Goal: Task Accomplishment & Management: Manage account settings

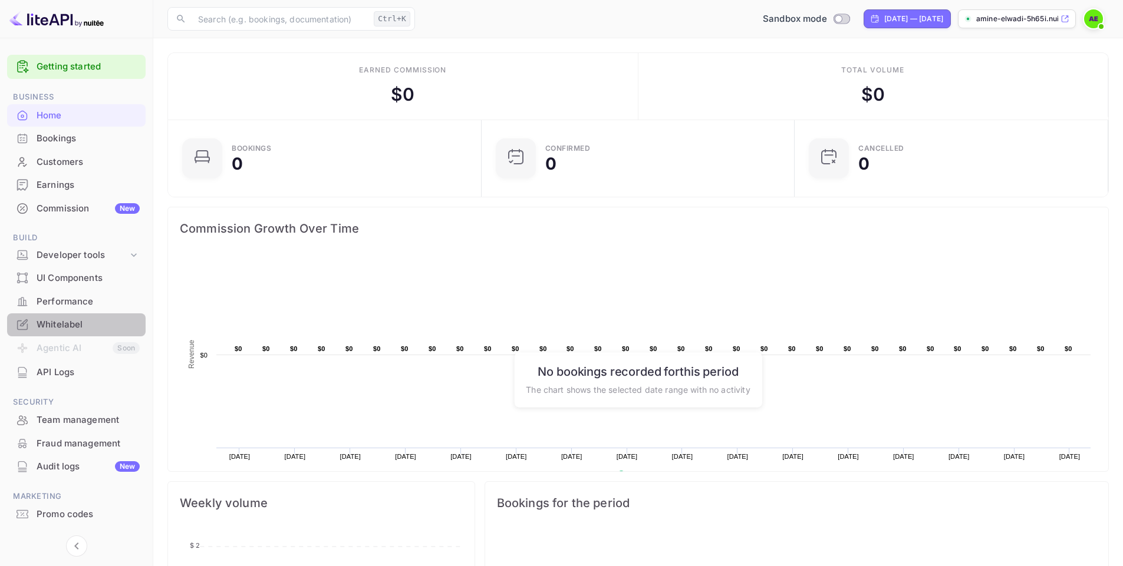
click at [55, 317] on div "Whitelabel" at bounding box center [76, 325] width 139 height 23
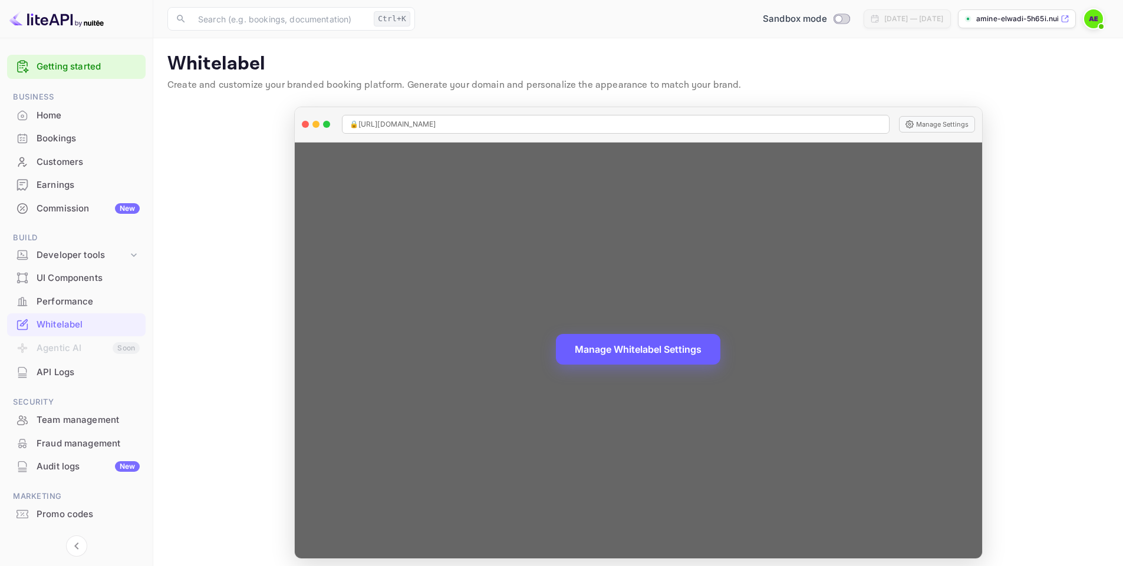
click at [640, 351] on button "Manage Whitelabel Settings" at bounding box center [638, 349] width 164 height 31
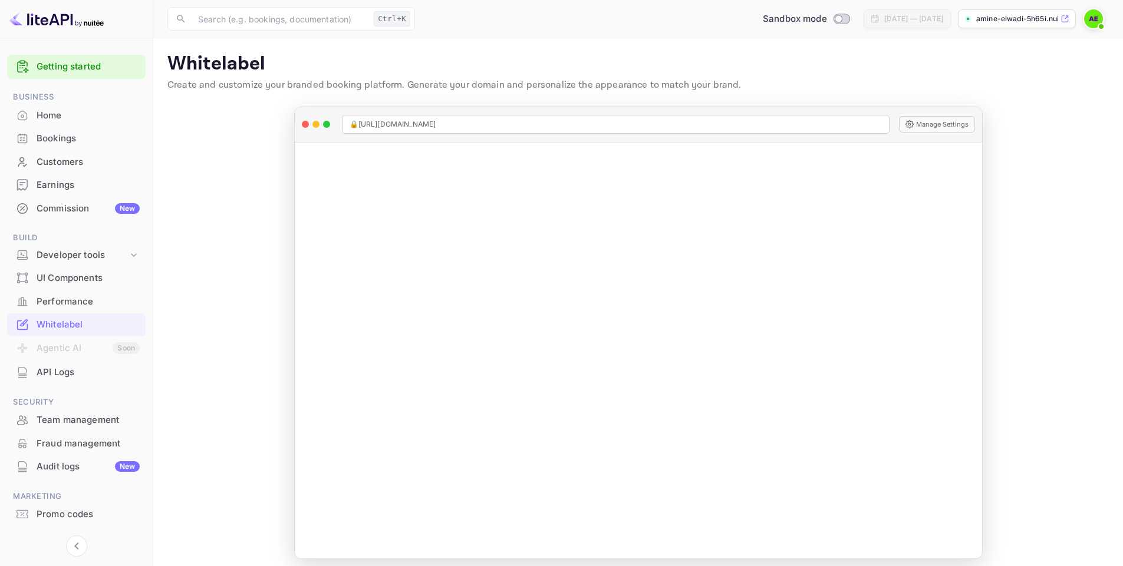
scroll to position [25, 0]
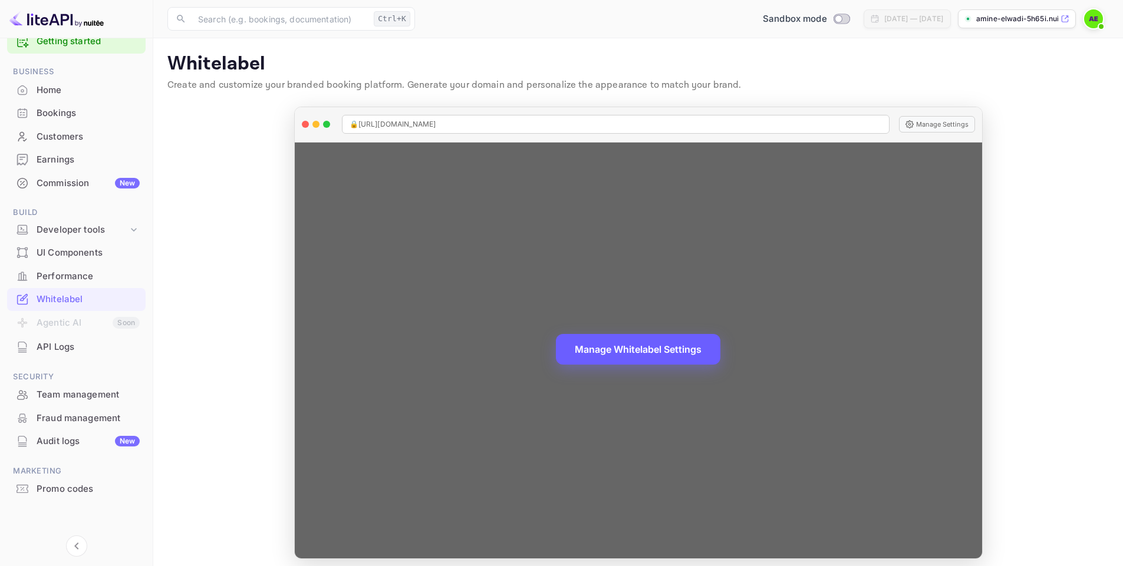
click at [629, 337] on button "Manage Whitelabel Settings" at bounding box center [638, 349] width 164 height 31
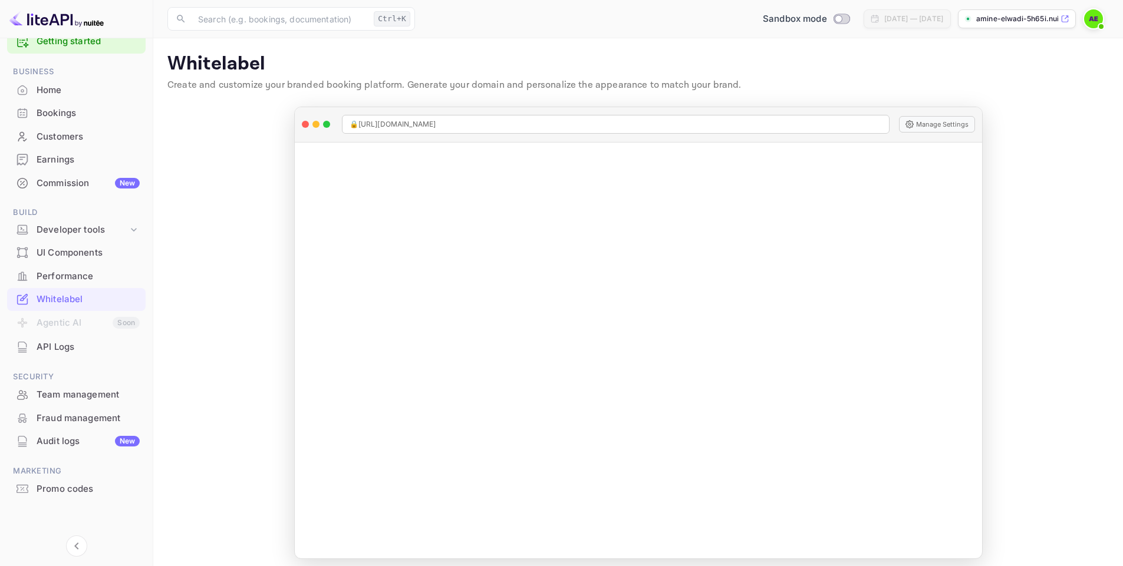
click at [1092, 11] on img at bounding box center [1093, 18] width 19 height 19
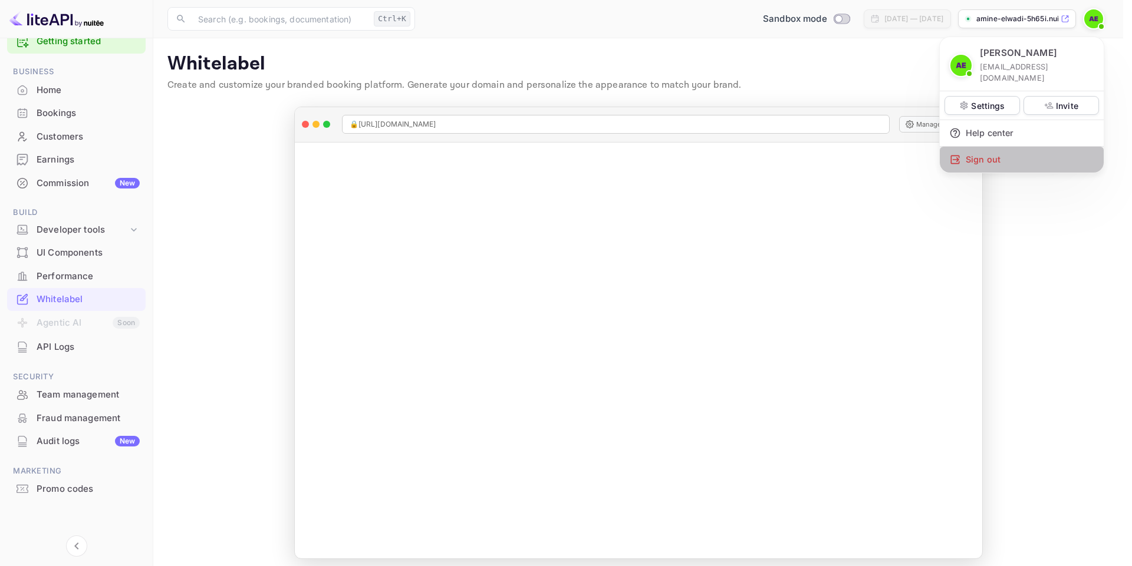
click at [992, 147] on div "Sign out" at bounding box center [1022, 160] width 164 height 26
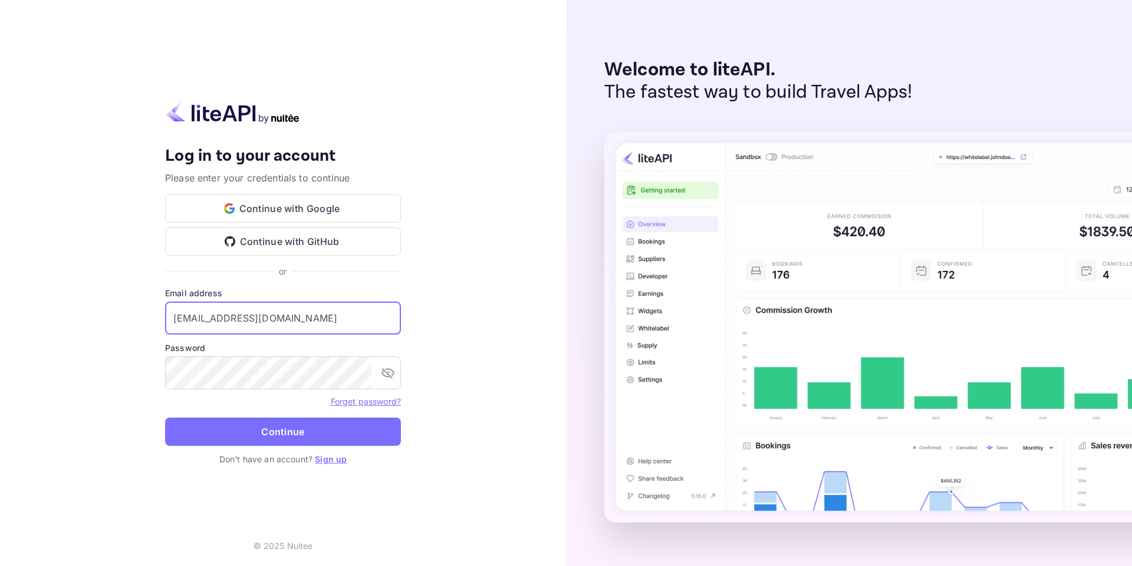
drag, startPoint x: 275, startPoint y: 319, endPoint x: 212, endPoint y: 324, distance: 63.8
click at [212, 324] on input "contact@travelto.city" at bounding box center [283, 318] width 236 height 33
click at [295, 315] on input "contact@travelto.city" at bounding box center [283, 318] width 236 height 33
type input "contact@bein.city"
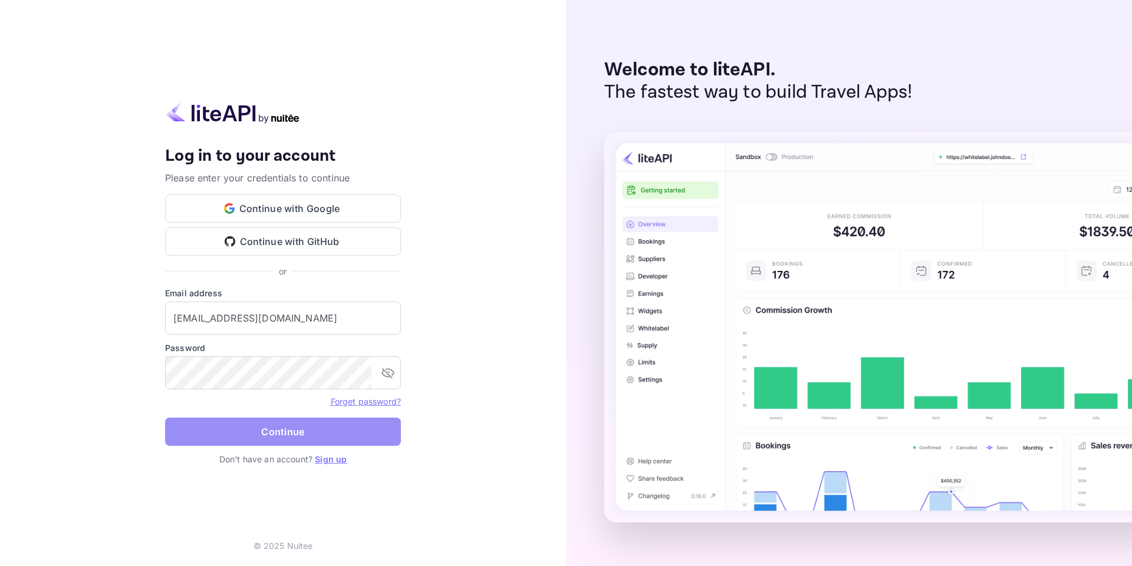
click at [354, 426] on button "Continue" at bounding box center [283, 432] width 236 height 28
